Goal: Communication & Community: Answer question/provide support

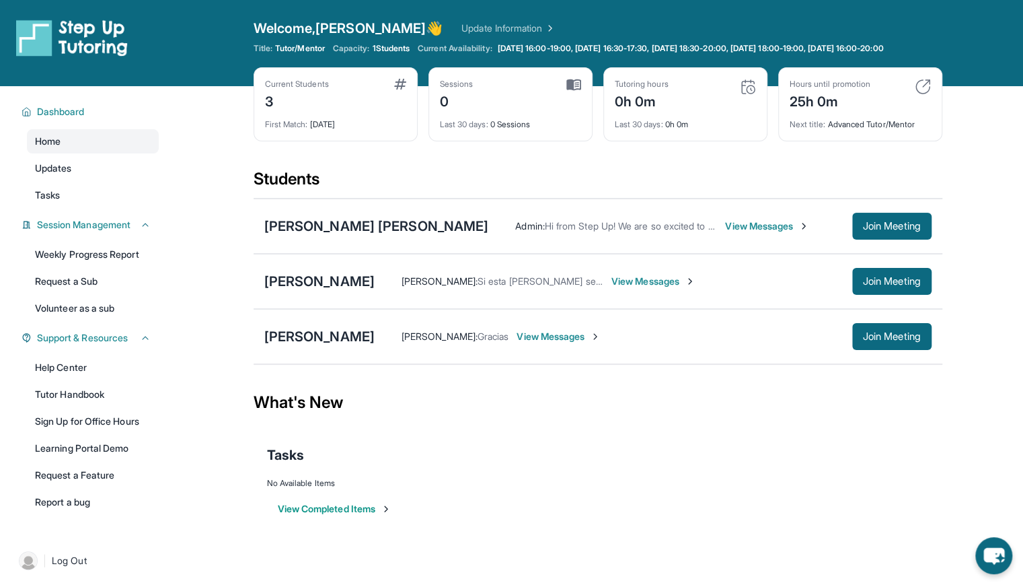
click at [601, 343] on span "View Messages" at bounding box center [559, 336] width 84 height 13
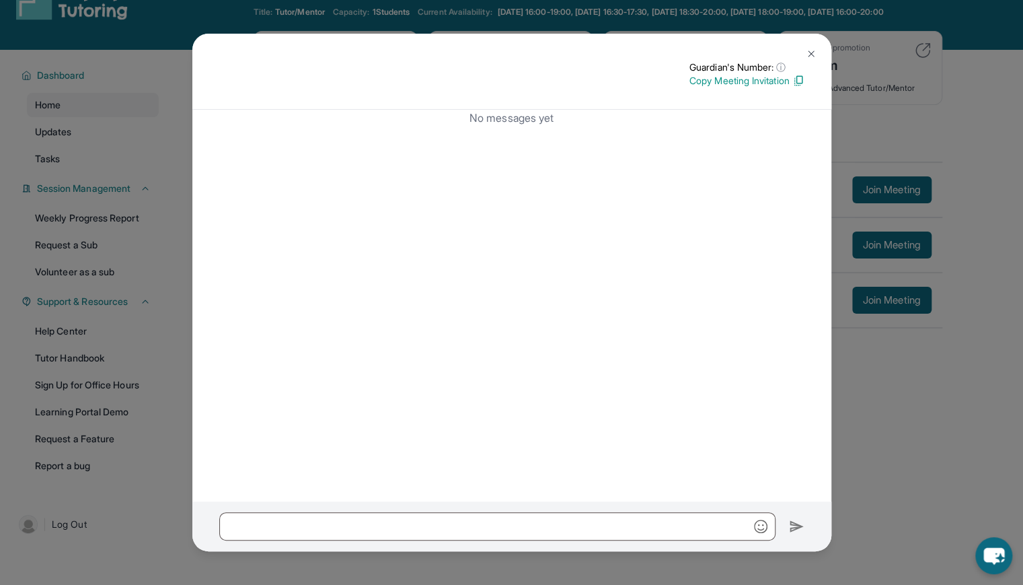
scroll to position [97, 0]
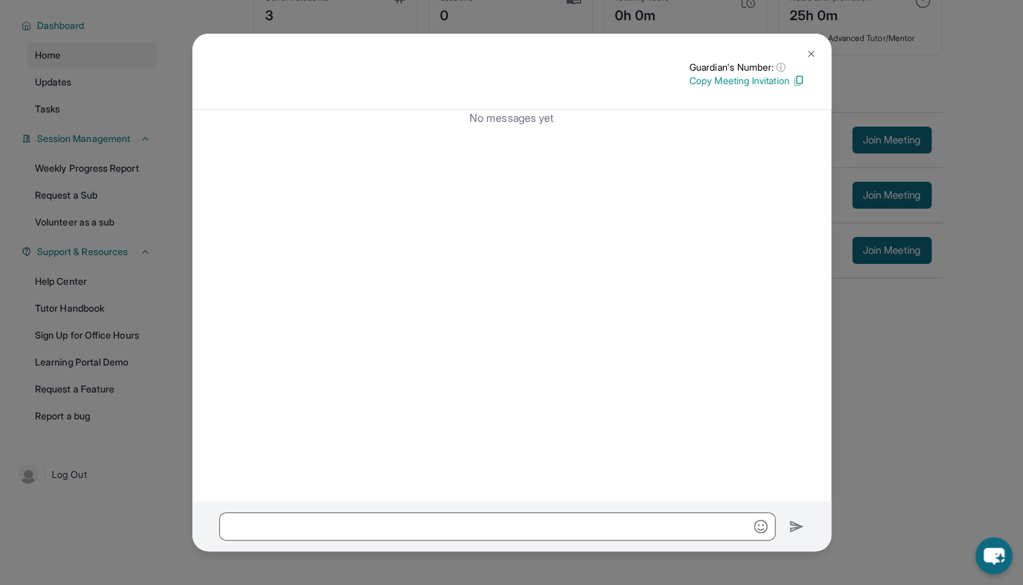
click at [810, 46] on button at bounding box center [811, 53] width 27 height 27
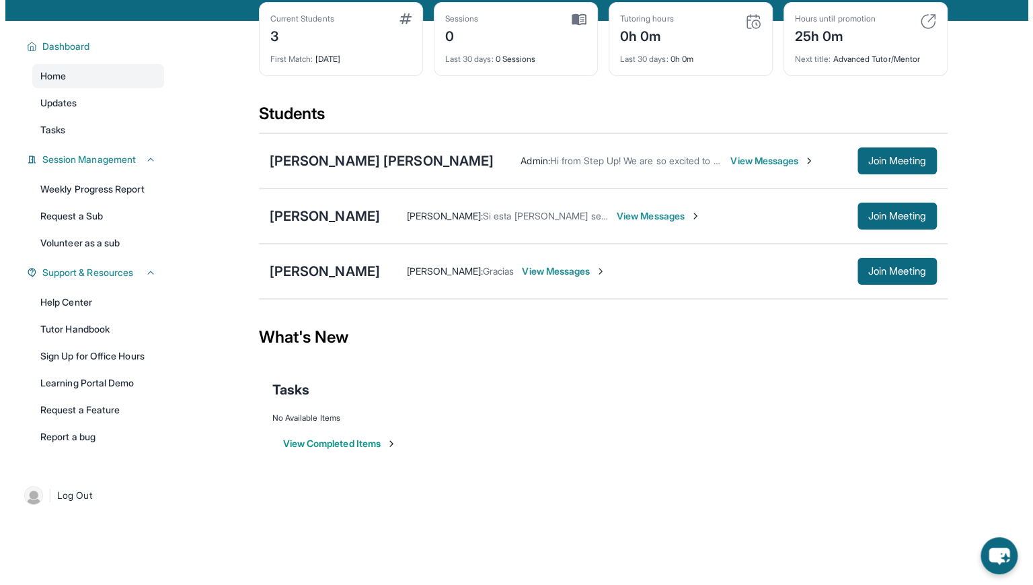
scroll to position [0, 0]
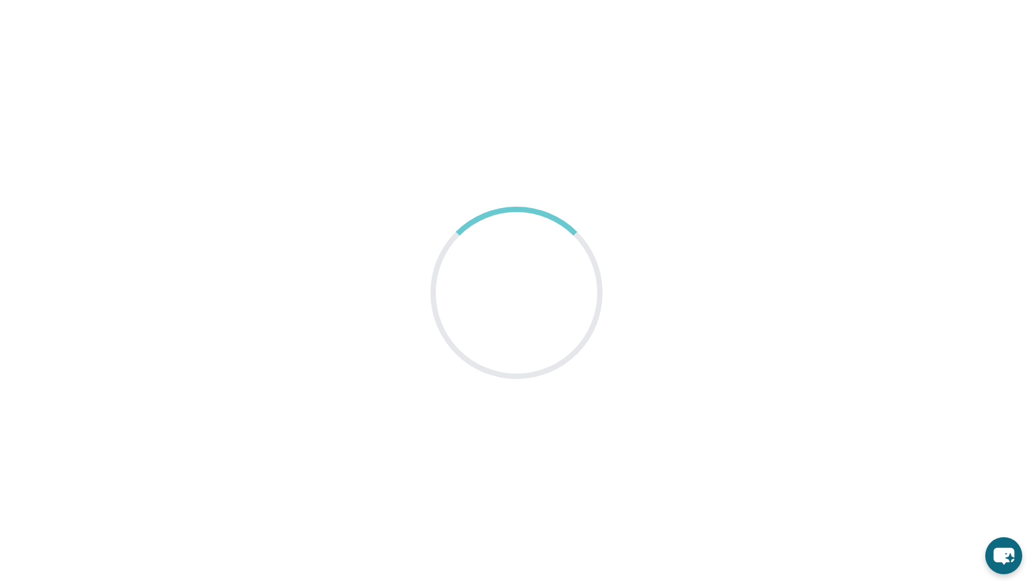
drag, startPoint x: 917, startPoint y: 1, endPoint x: 718, endPoint y: 226, distance: 300.8
click at [718, 226] on main at bounding box center [516, 292] width 1033 height 585
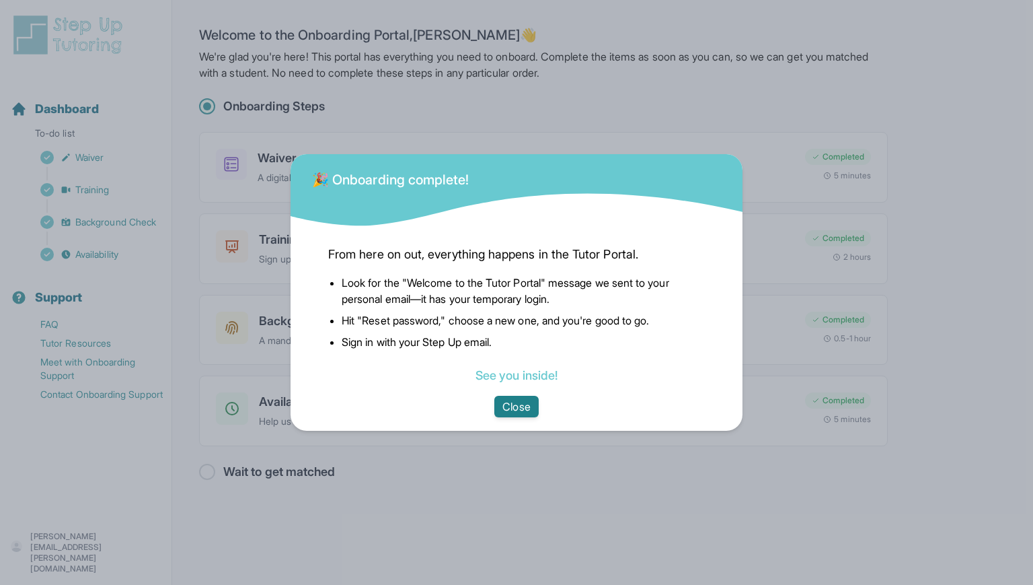
click at [526, 399] on button "Close" at bounding box center [517, 407] width 44 height 22
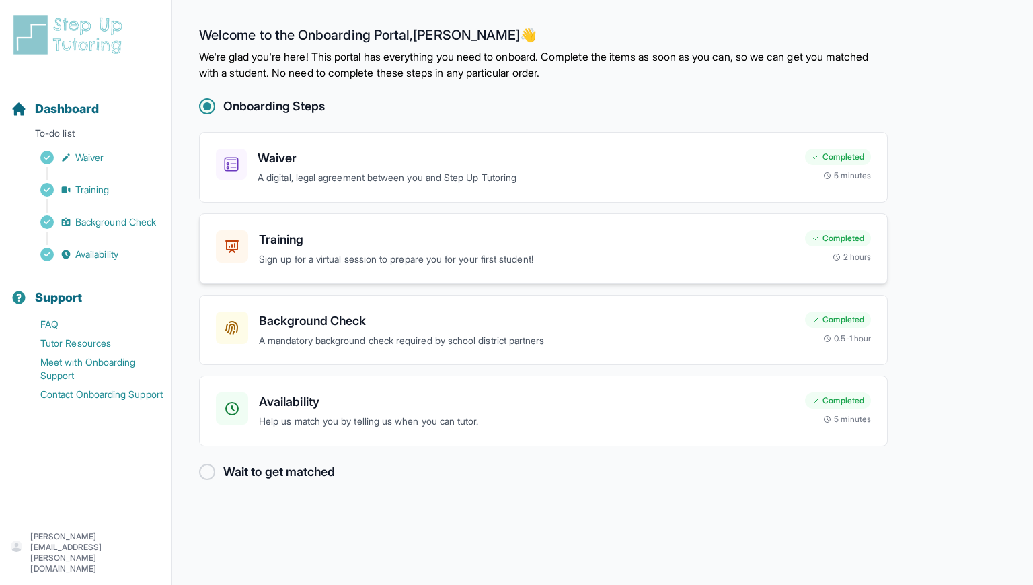
click at [445, 252] on p "Sign up for a virtual session to prepare you for your first student!" at bounding box center [527, 259] width 536 height 15
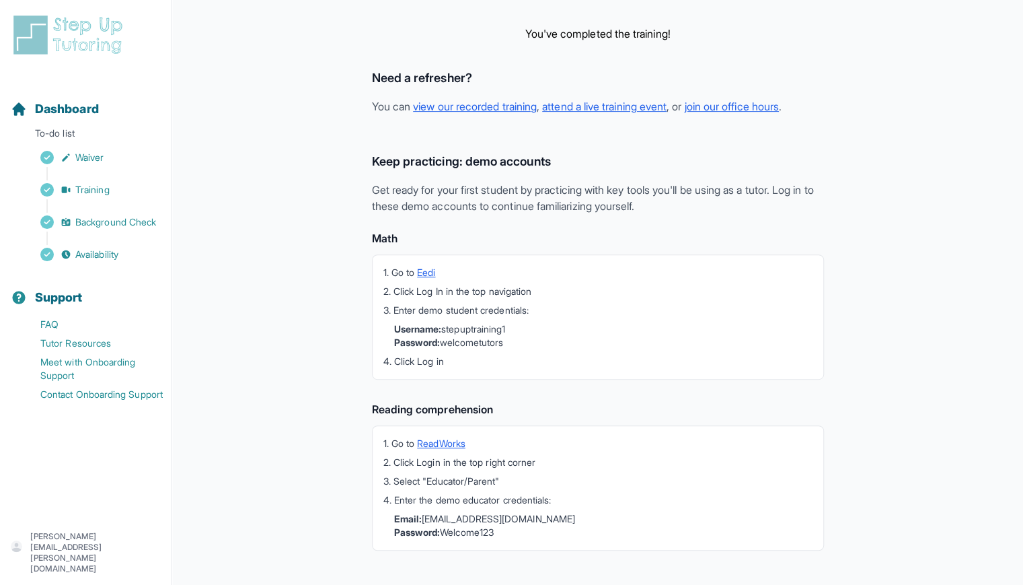
scroll to position [261, 0]
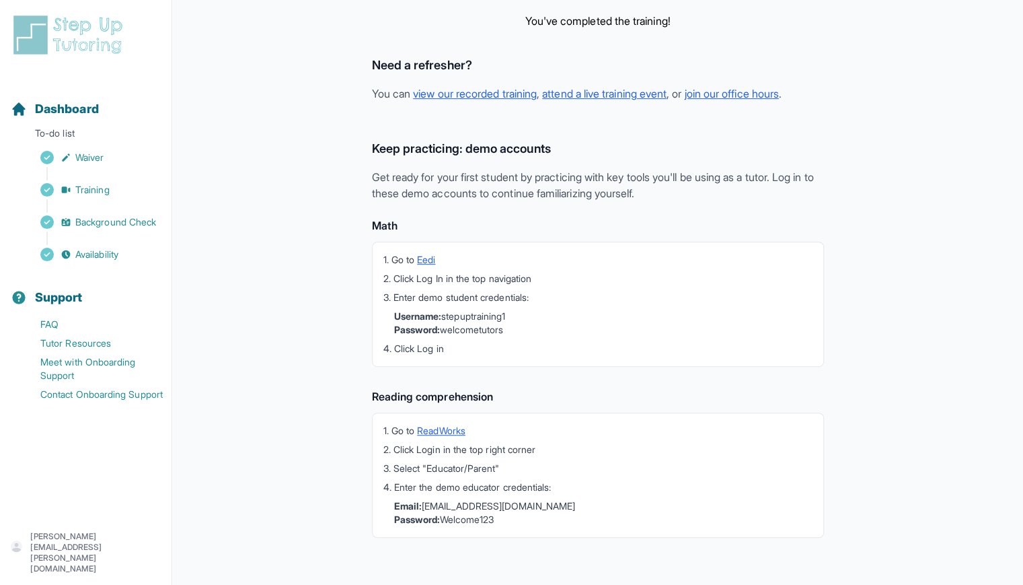
click at [476, 102] on div "Need a refresher? You can view our recorded training , attend a live training e…" at bounding box center [598, 84] width 452 height 57
click at [468, 91] on link "view our recorded training" at bounding box center [475, 93] width 124 height 13
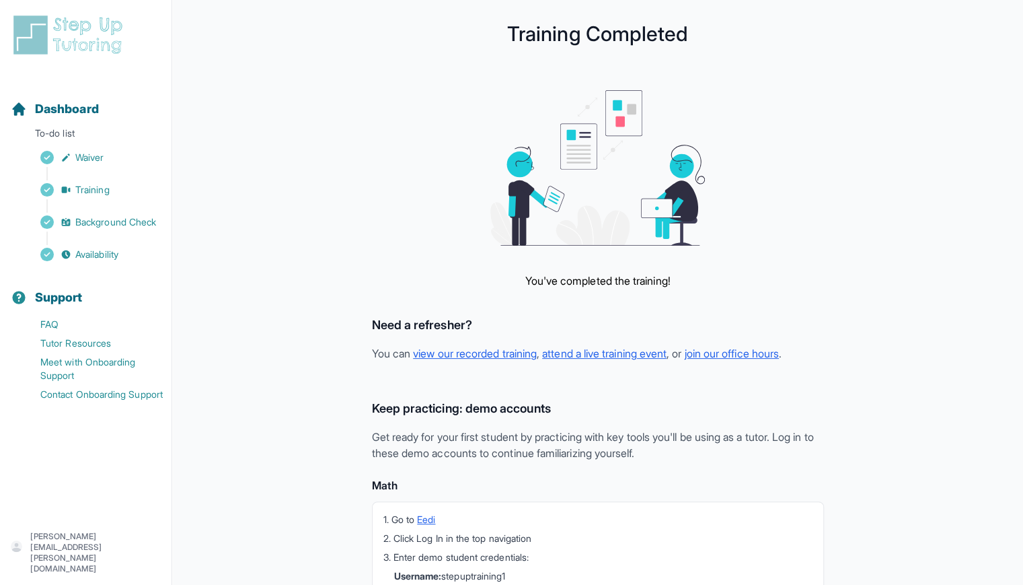
scroll to position [0, 0]
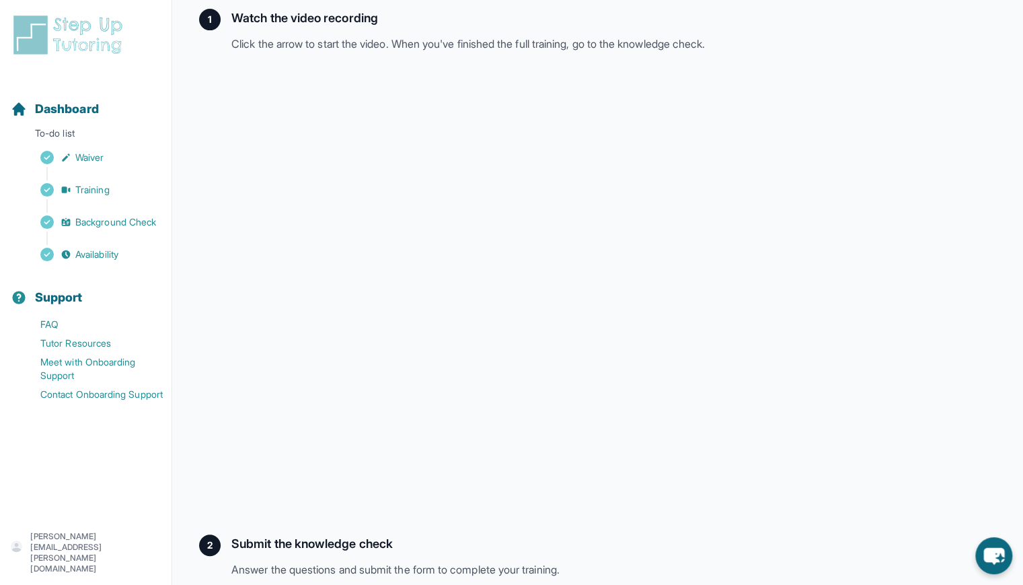
scroll to position [157, 0]
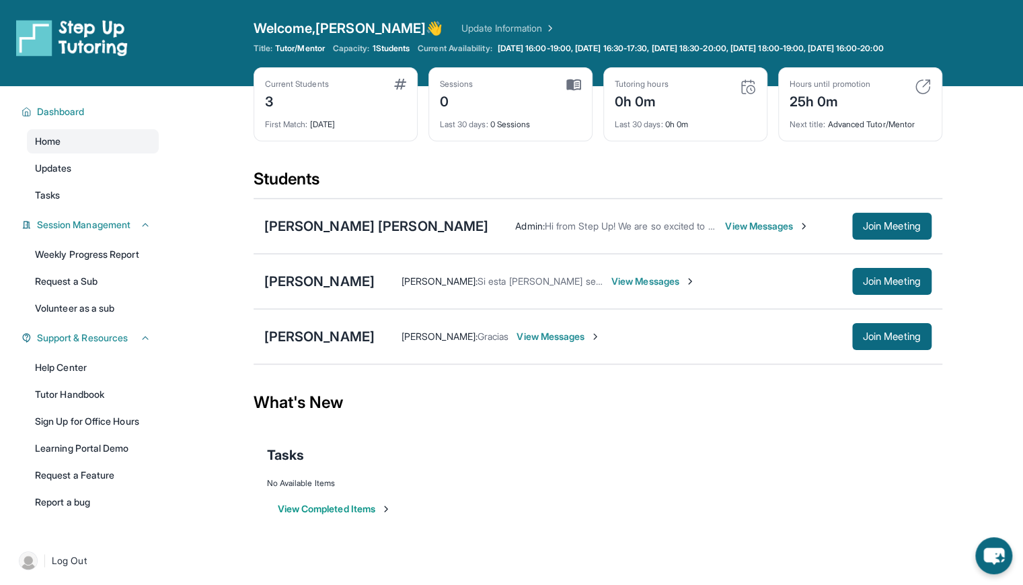
click at [392, 514] on img at bounding box center [386, 508] width 11 height 11
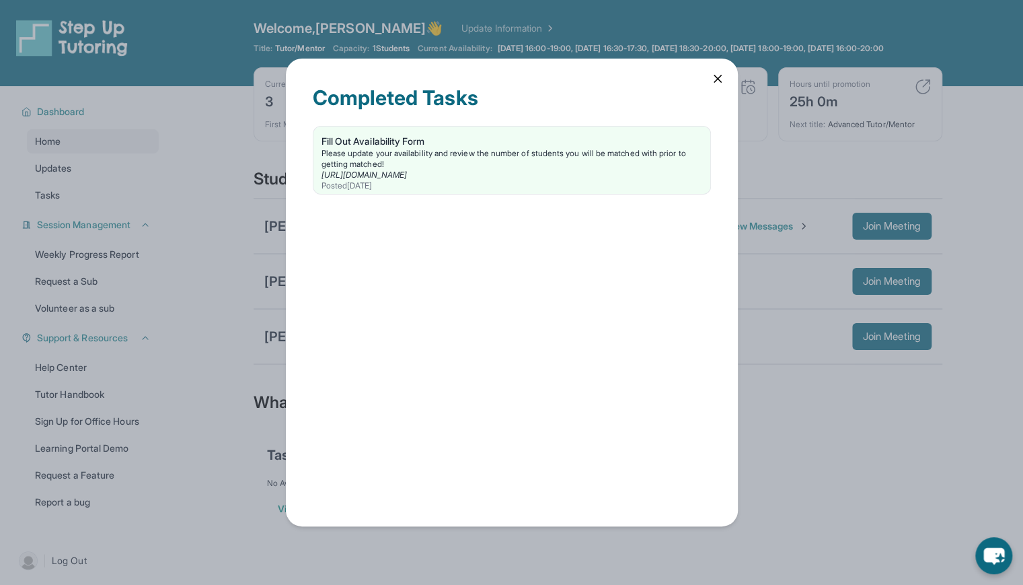
click at [721, 79] on icon at bounding box center [717, 78] width 13 height 13
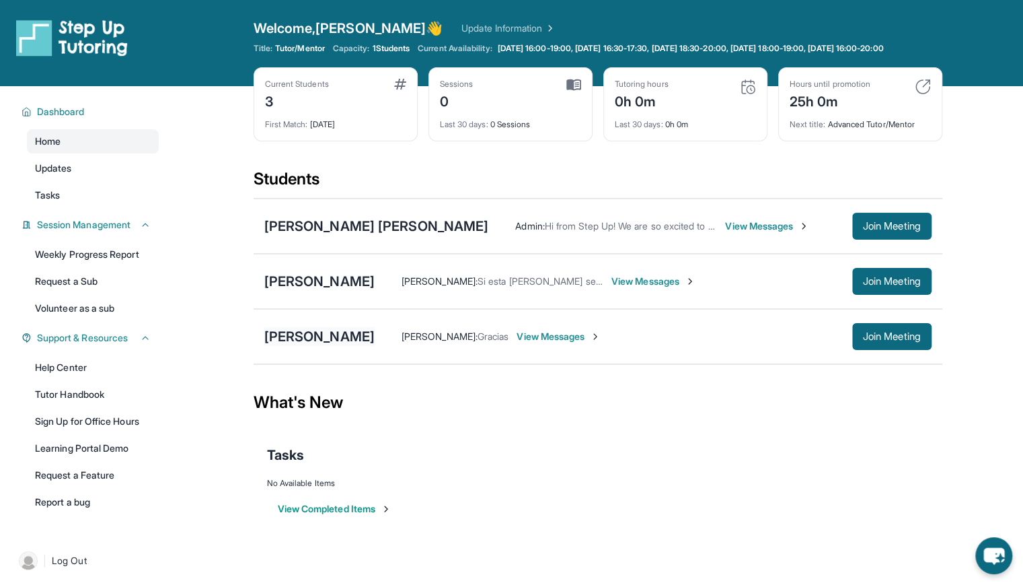
click at [375, 346] on div "[PERSON_NAME]" at bounding box center [319, 336] width 110 height 19
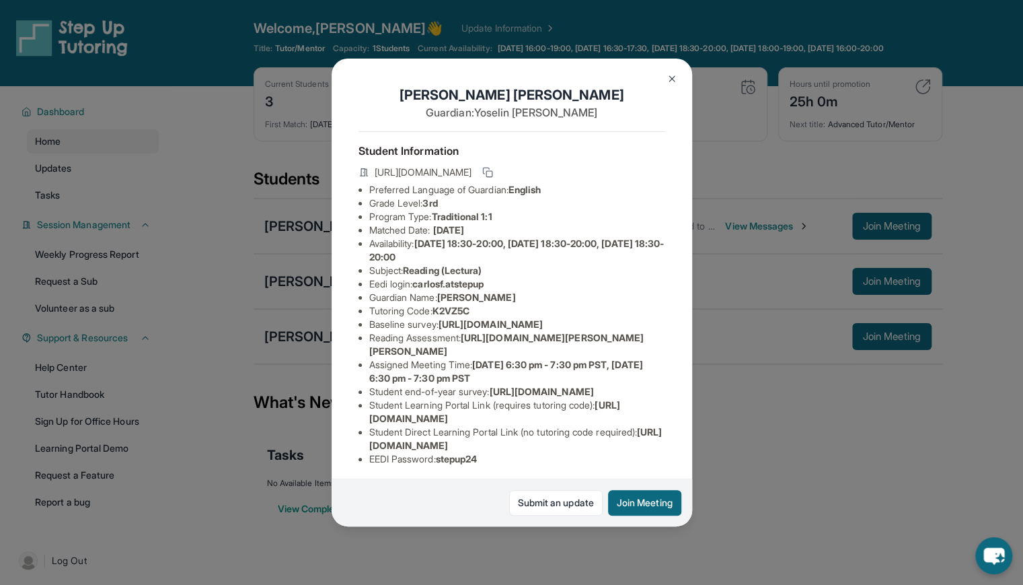
click at [667, 77] on img at bounding box center [672, 78] width 11 height 11
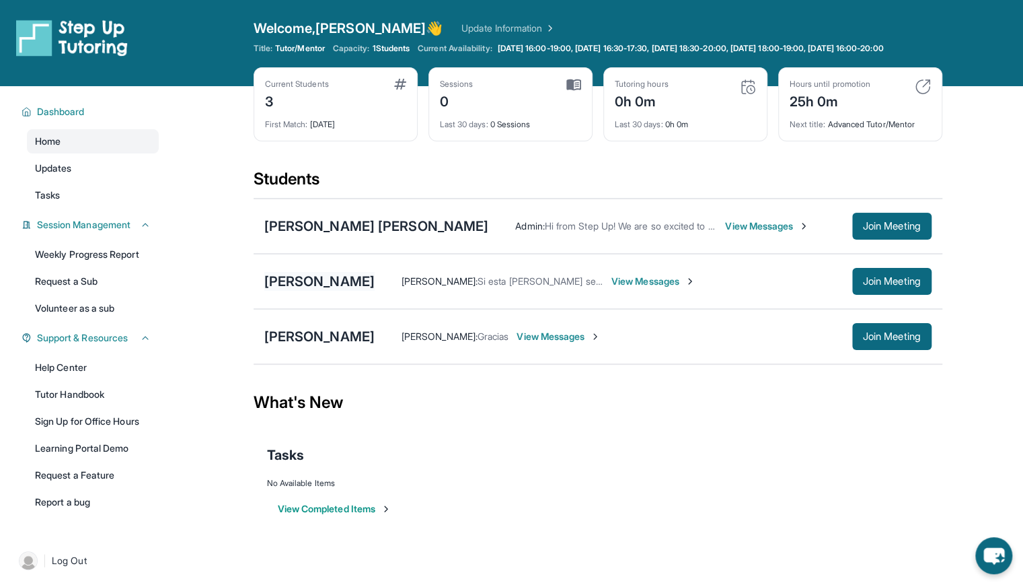
click at [375, 290] on div "[PERSON_NAME]" at bounding box center [319, 281] width 110 height 19
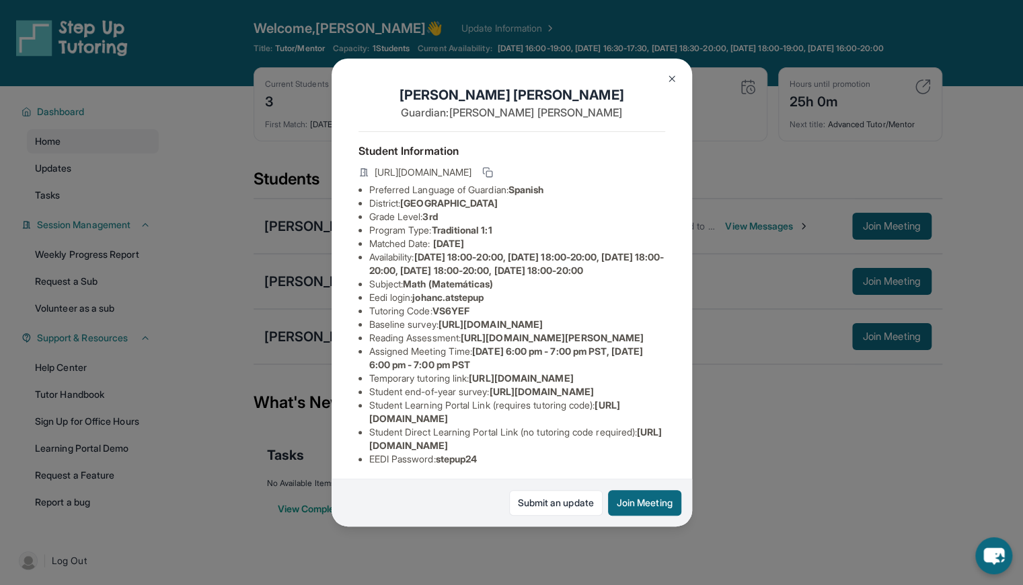
click at [670, 72] on button at bounding box center [672, 78] width 27 height 27
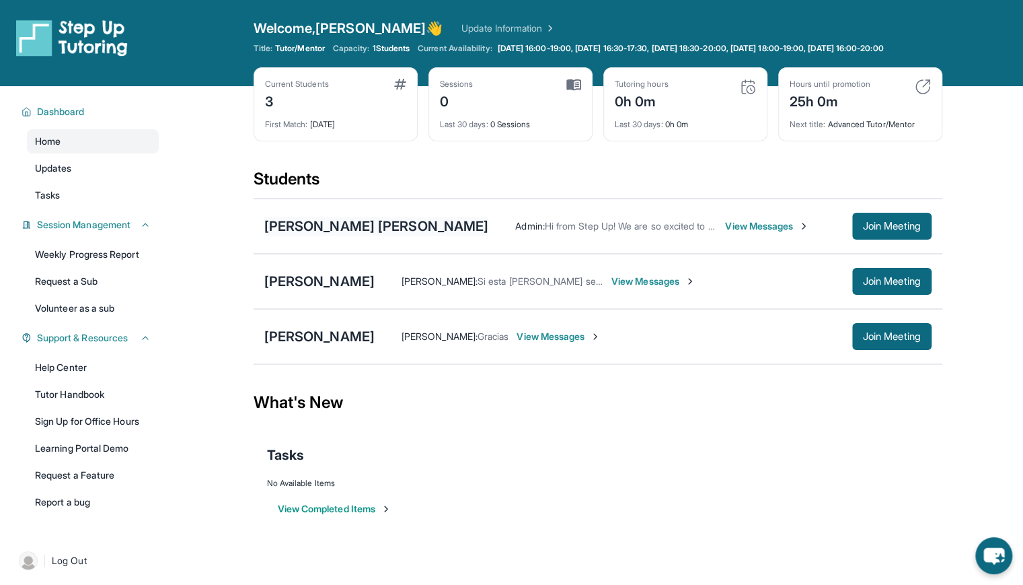
click at [410, 235] on div "[PERSON_NAME] [PERSON_NAME]" at bounding box center [376, 226] width 225 height 19
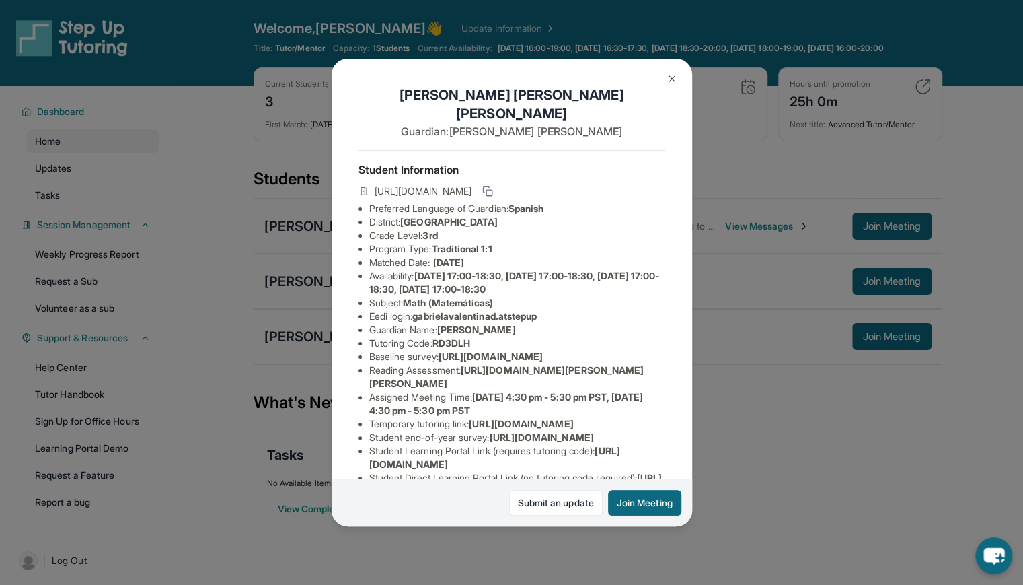
click at [661, 72] on button at bounding box center [672, 78] width 27 height 27
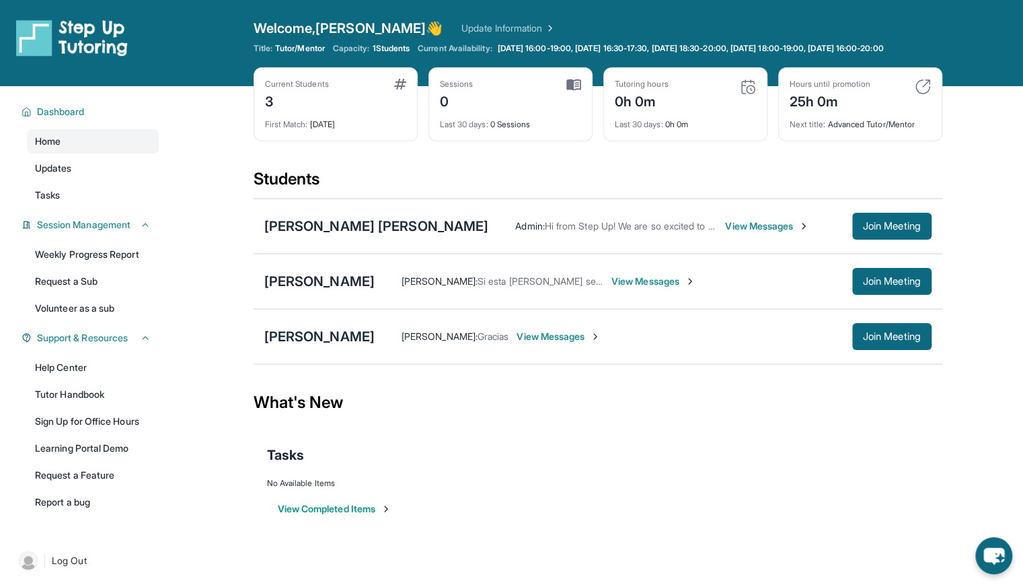
click at [403, 330] on div "Carlos Fernandez Jimenez Yoselin Melgar : Gracias View Messages Join Meeting" at bounding box center [598, 336] width 689 height 55
click at [375, 342] on div "[PERSON_NAME]" at bounding box center [319, 336] width 110 height 19
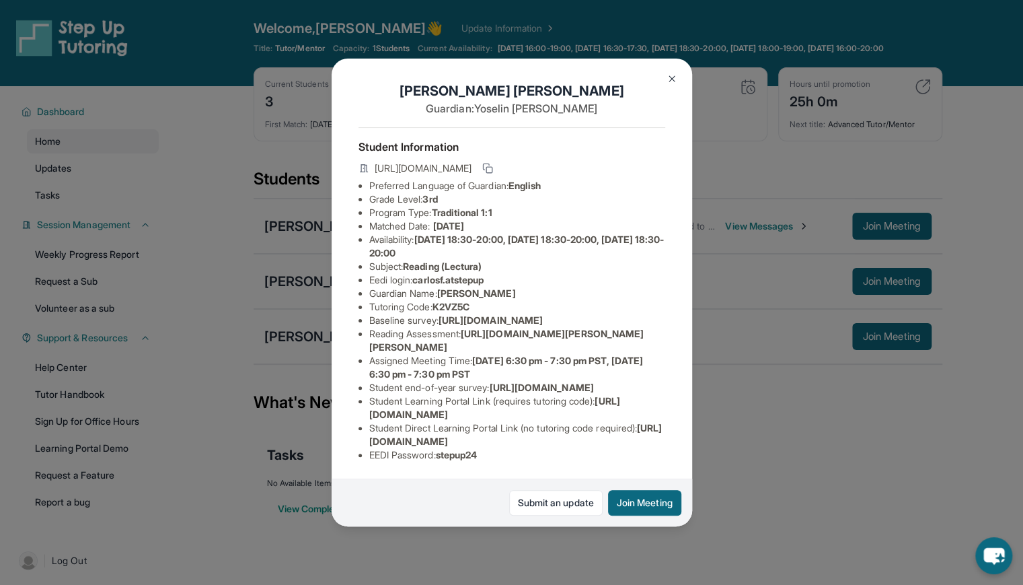
scroll to position [39, 0]
click at [756, 159] on div "Carlos Fernandez Jimenez Guardian: Yoselin Melgar Student Information https://s…" at bounding box center [511, 292] width 1023 height 585
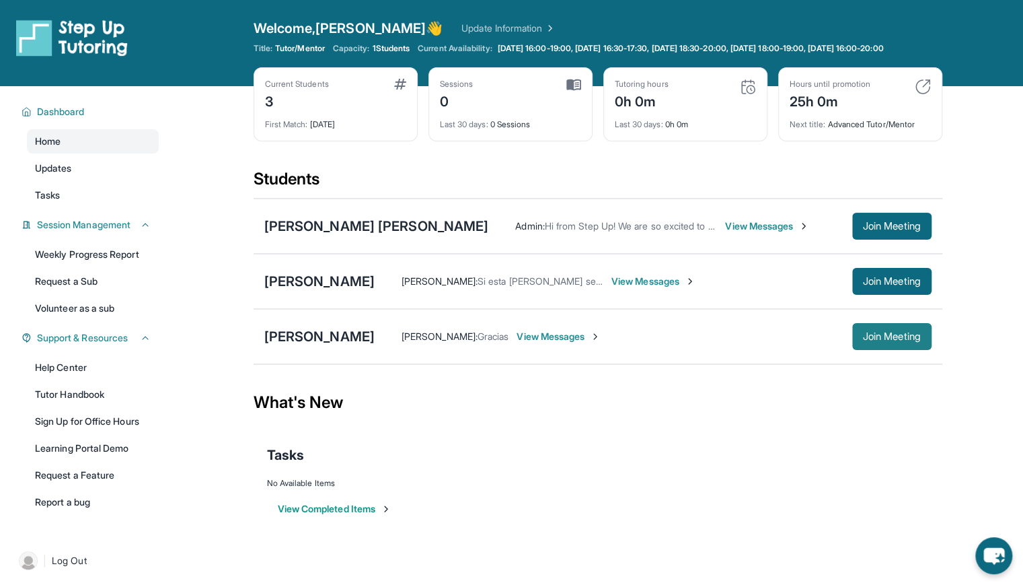
click at [885, 340] on span "Join Meeting" at bounding box center [892, 336] width 58 height 8
click at [711, 432] on div "What's New" at bounding box center [598, 402] width 689 height 59
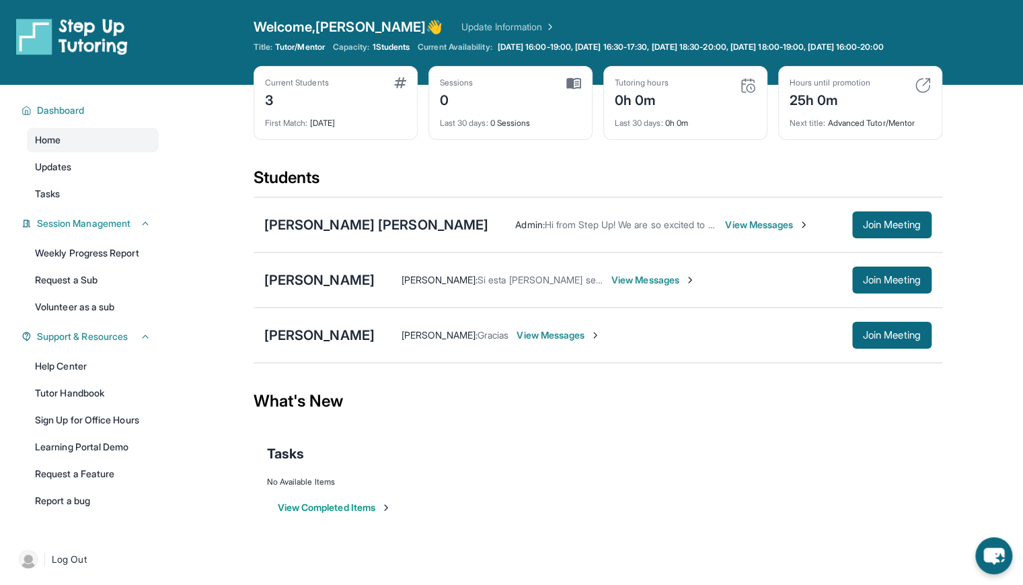
scroll to position [3, 0]
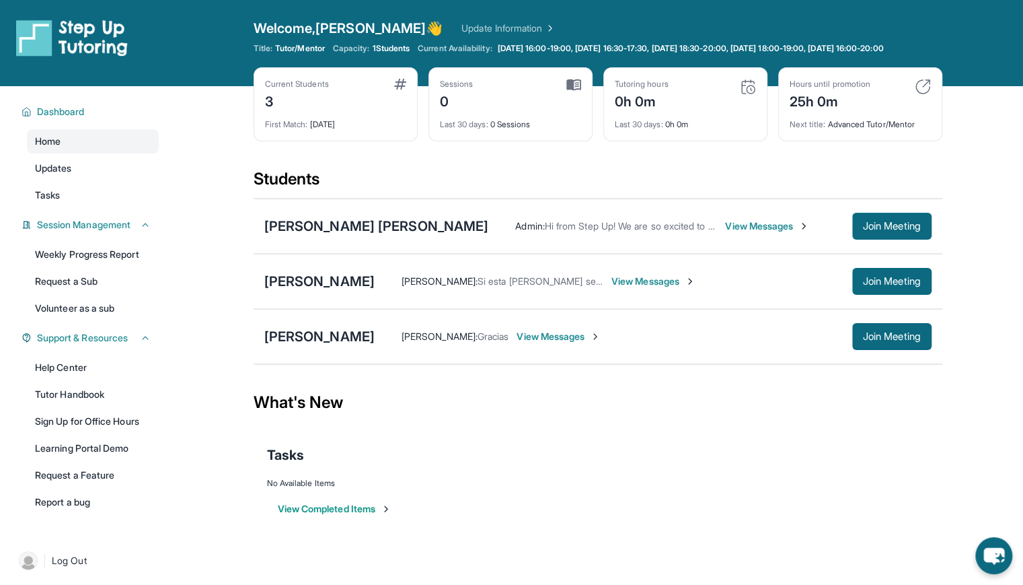
click at [748, 95] on img at bounding box center [748, 87] width 16 height 16
click at [638, 129] on div "Last 30 days : 0h 0m" at bounding box center [685, 120] width 141 height 19
click at [877, 340] on span "Join Meeting" at bounding box center [892, 336] width 58 height 8
click at [601, 343] on span "View Messages" at bounding box center [559, 336] width 84 height 13
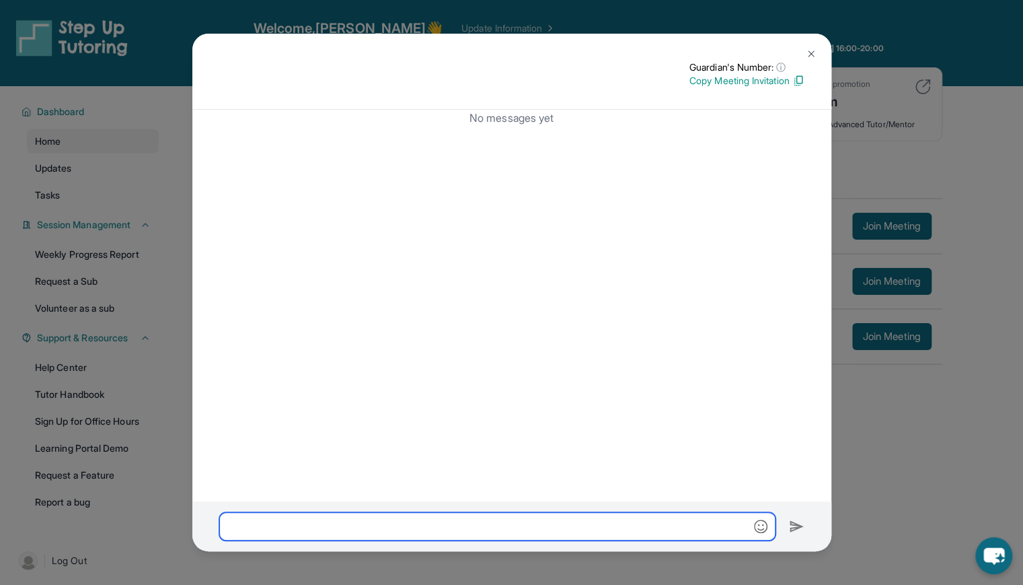
click at [312, 524] on input "text" at bounding box center [497, 526] width 556 height 28
click at [315, 530] on input "**********" at bounding box center [497, 526] width 556 height 28
type input "**********"
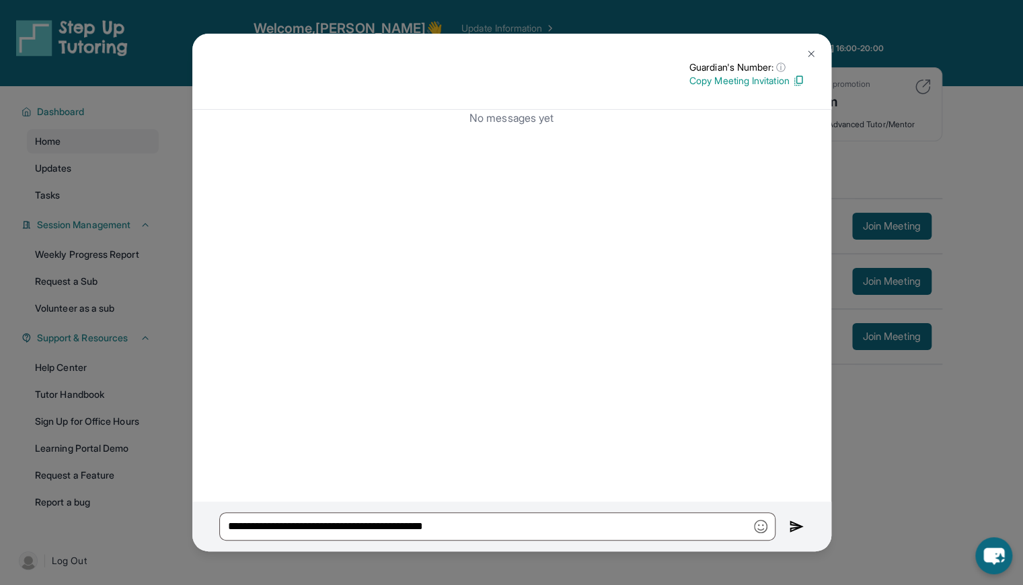
click at [794, 525] on img at bounding box center [796, 526] width 15 height 16
click at [797, 523] on img at bounding box center [796, 526] width 15 height 16
click at [811, 54] on img at bounding box center [811, 53] width 11 height 11
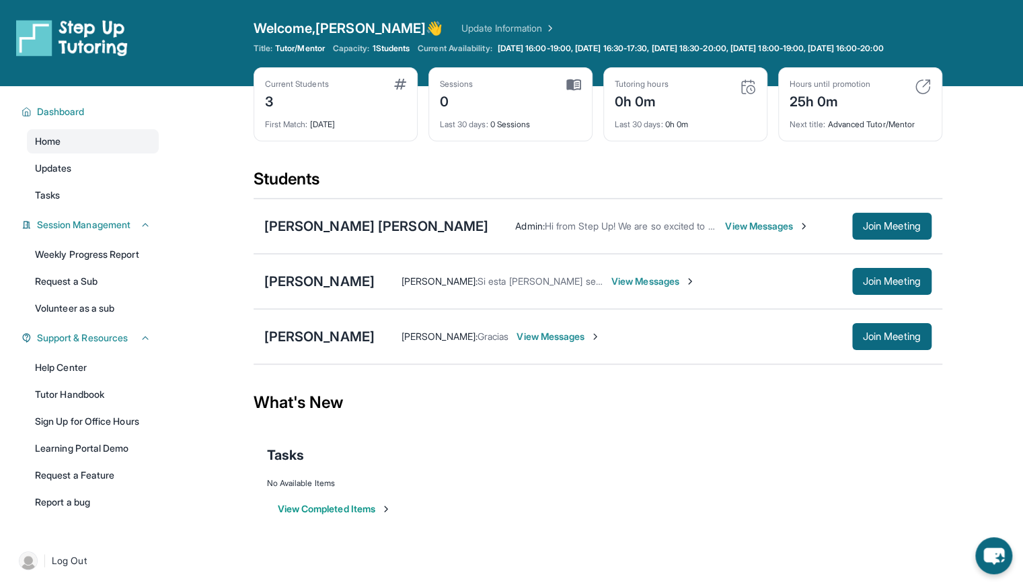
click at [509, 342] on span "Gracias" at bounding box center [494, 335] width 32 height 11
click at [597, 343] on span "View Messages" at bounding box center [559, 336] width 84 height 13
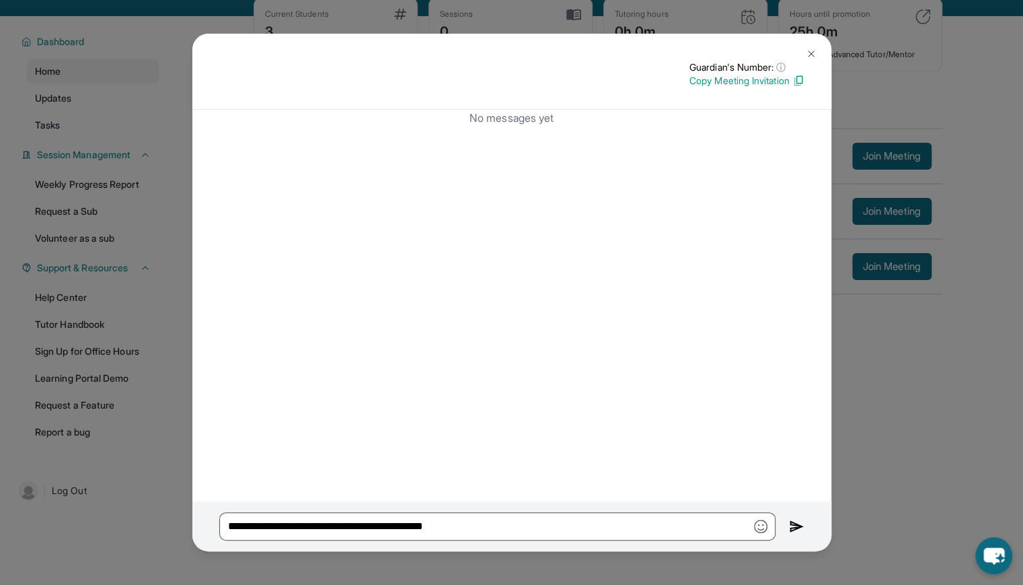
scroll to position [83, 0]
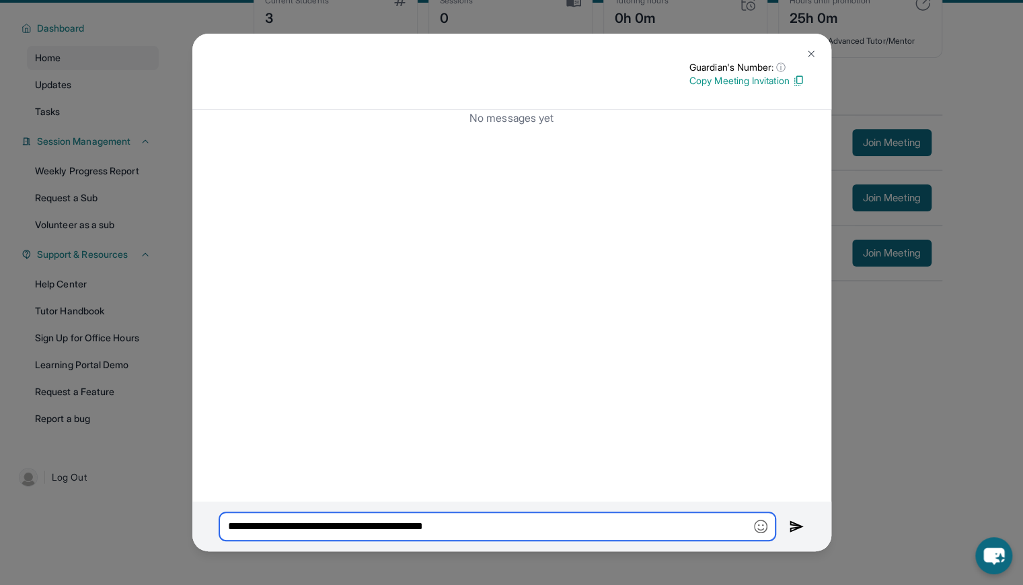
drag, startPoint x: 495, startPoint y: 527, endPoint x: 195, endPoint y: 517, distance: 300.3
click at [195, 517] on div "**********" at bounding box center [511, 526] width 639 height 50
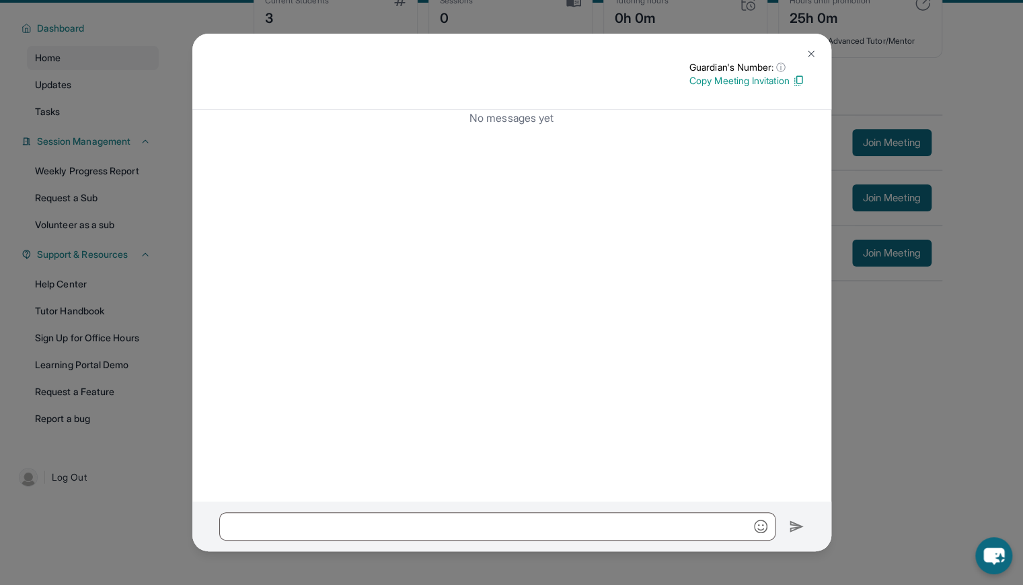
click at [810, 58] on img at bounding box center [811, 53] width 11 height 11
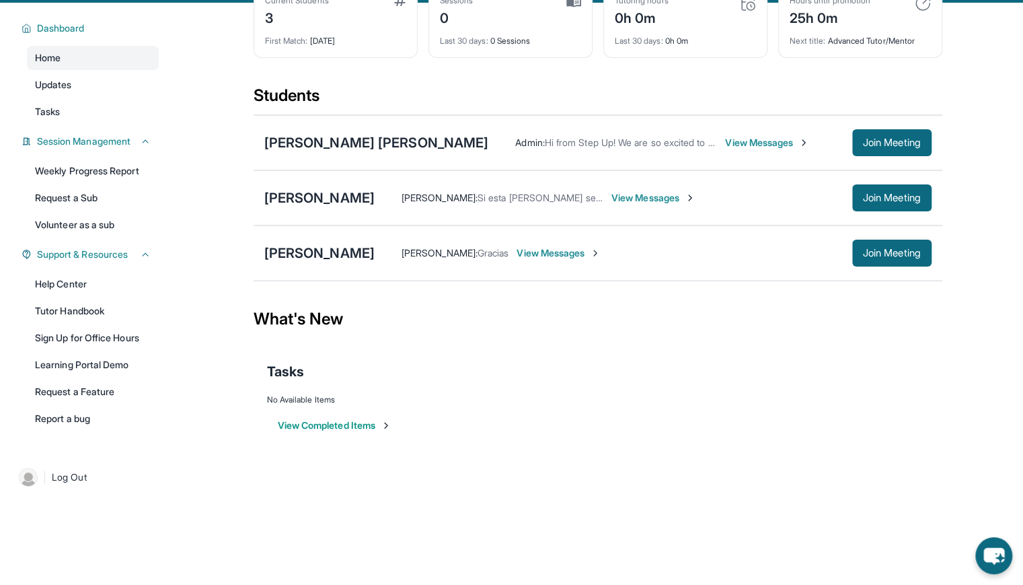
scroll to position [0, 0]
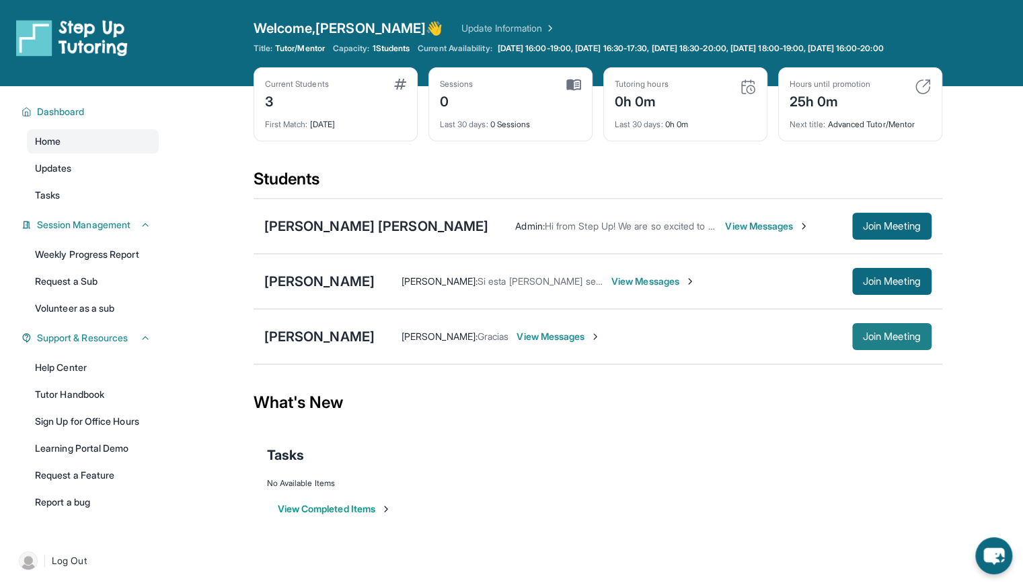
click at [893, 350] on button "Join Meeting" at bounding box center [891, 336] width 79 height 27
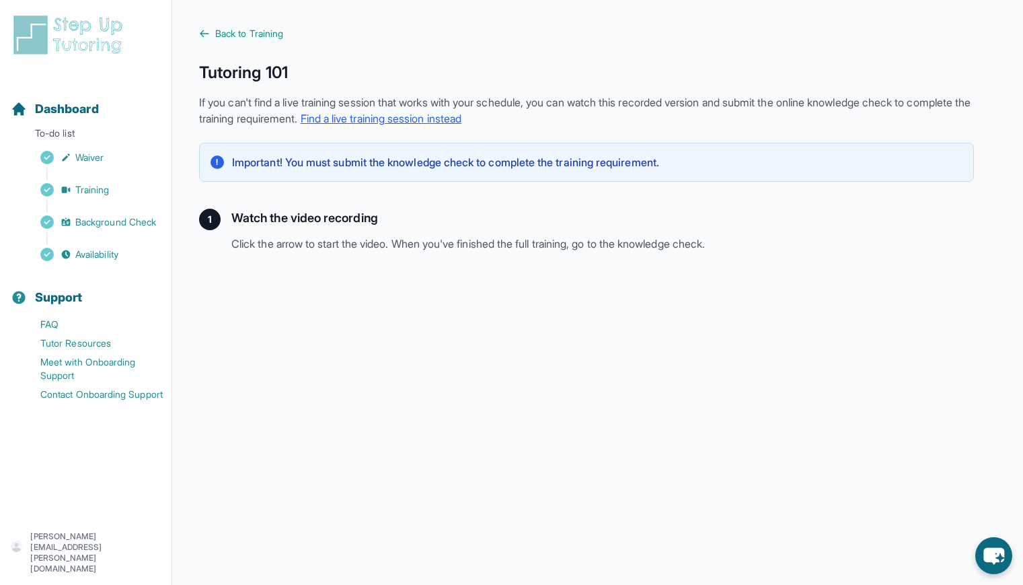
scroll to position [157, 0]
